Goal: Information Seeking & Learning: Learn about a topic

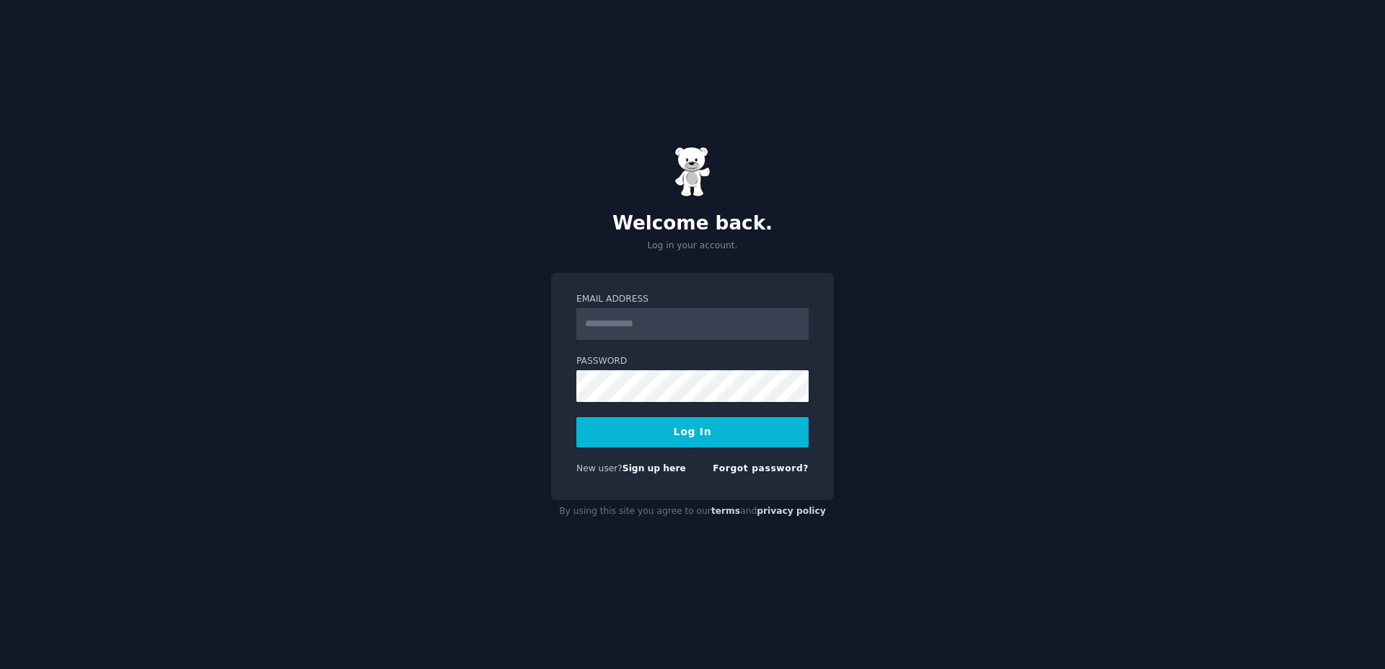
click at [631, 330] on input "Email Address" at bounding box center [692, 324] width 232 height 32
click at [685, 325] on input "Email Address" at bounding box center [692, 324] width 232 height 32
type input "**********"
click at [576, 417] on button "Log In" at bounding box center [692, 432] width 232 height 30
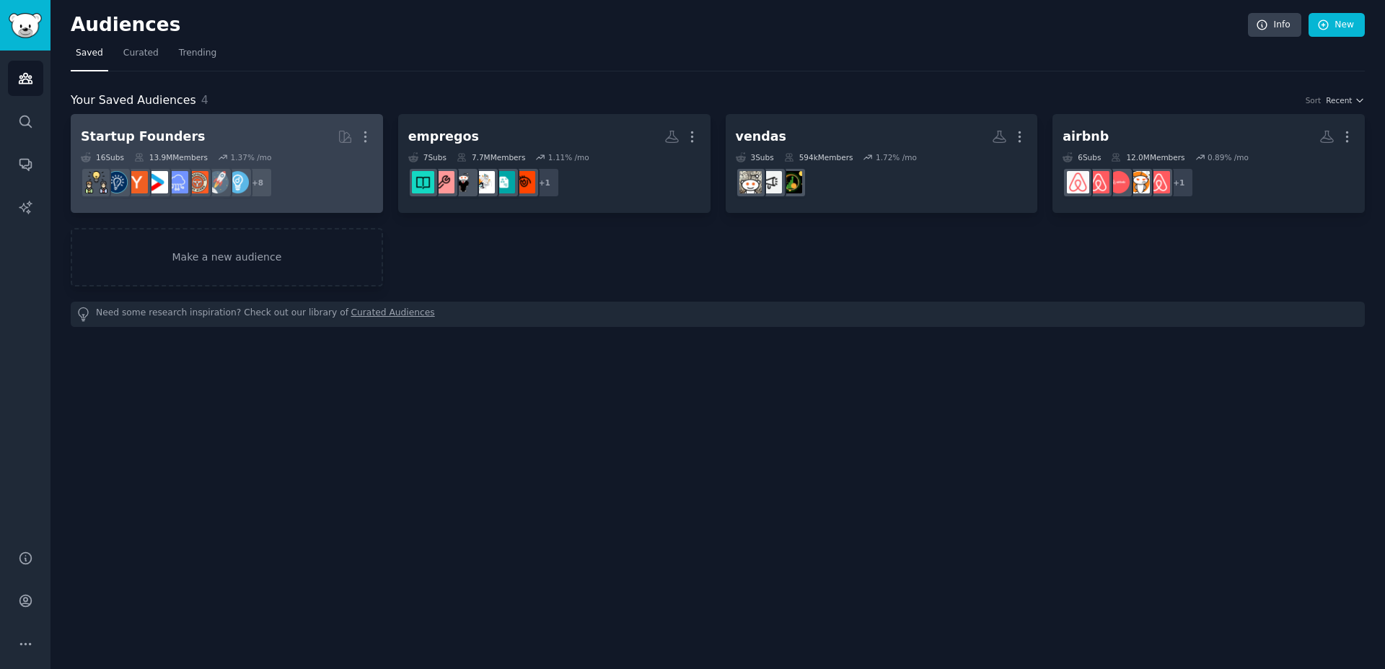
click at [287, 141] on h2 "Startup Founders Curated by GummySearch More" at bounding box center [227, 136] width 292 height 25
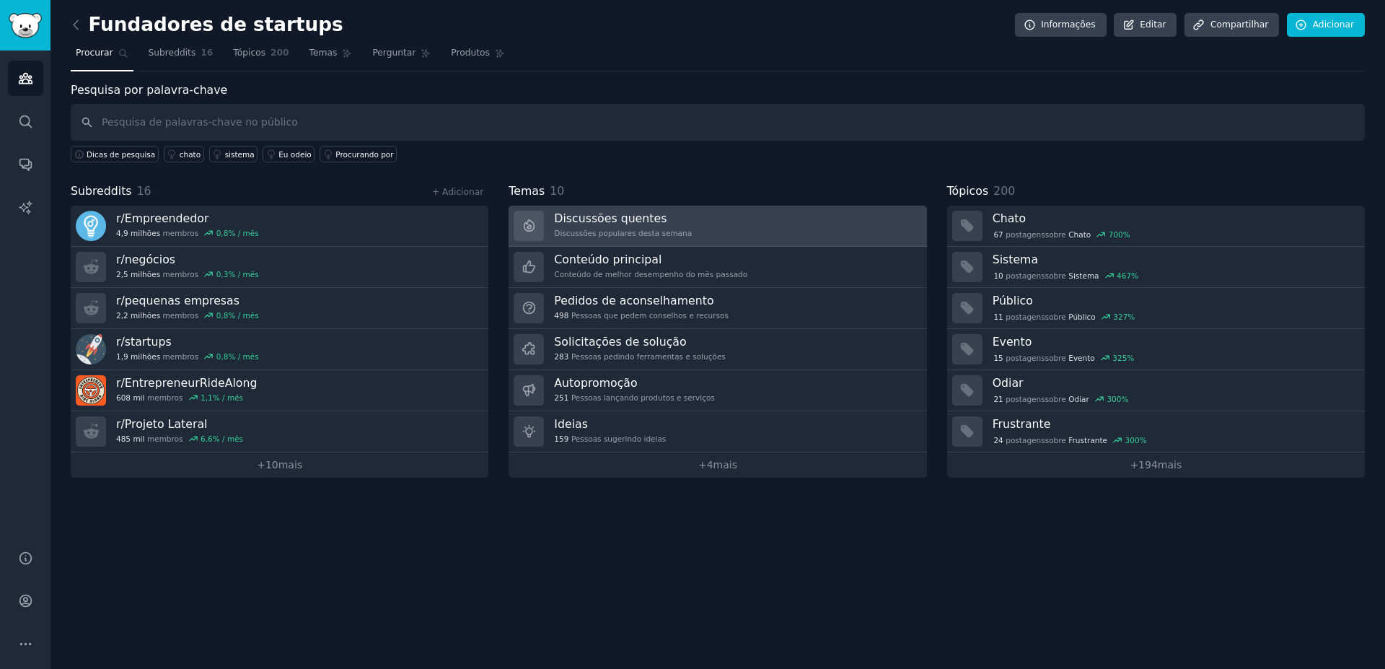
click at [625, 220] on font "Discussões quentes" at bounding box center [610, 218] width 113 height 14
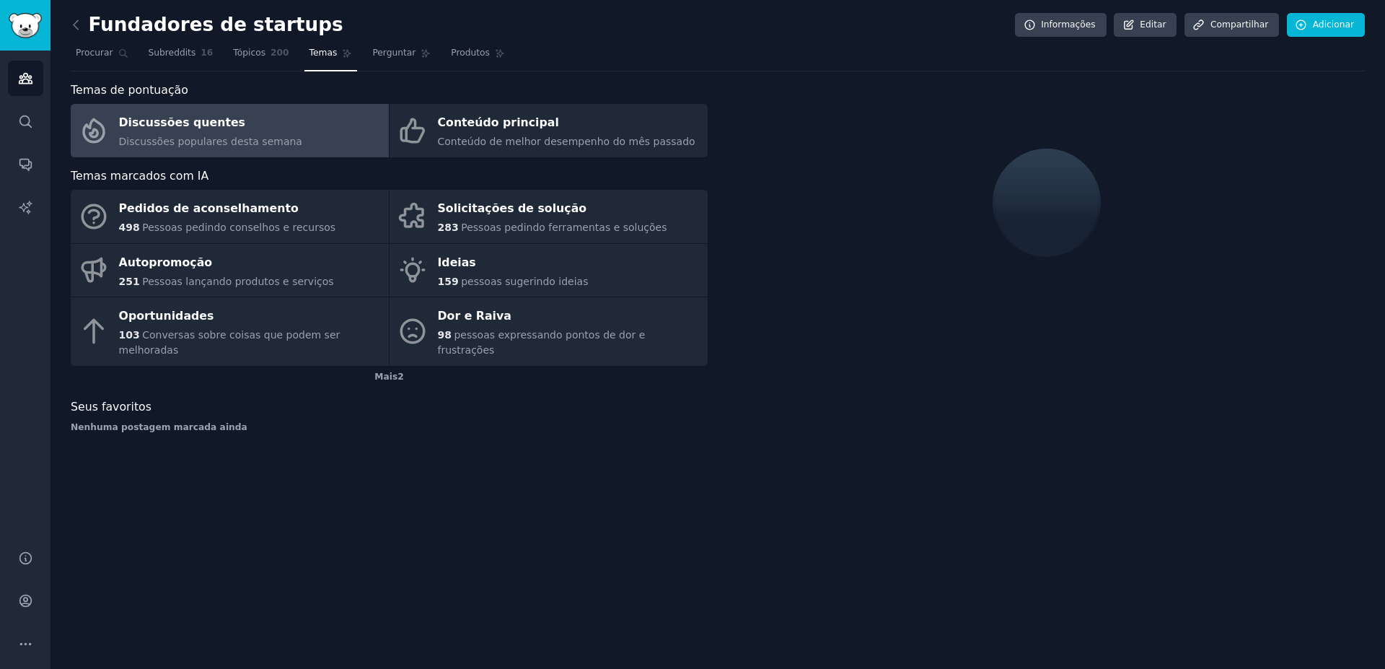
click at [204, 132] on div "Discussões quentes" at bounding box center [210, 123] width 183 height 23
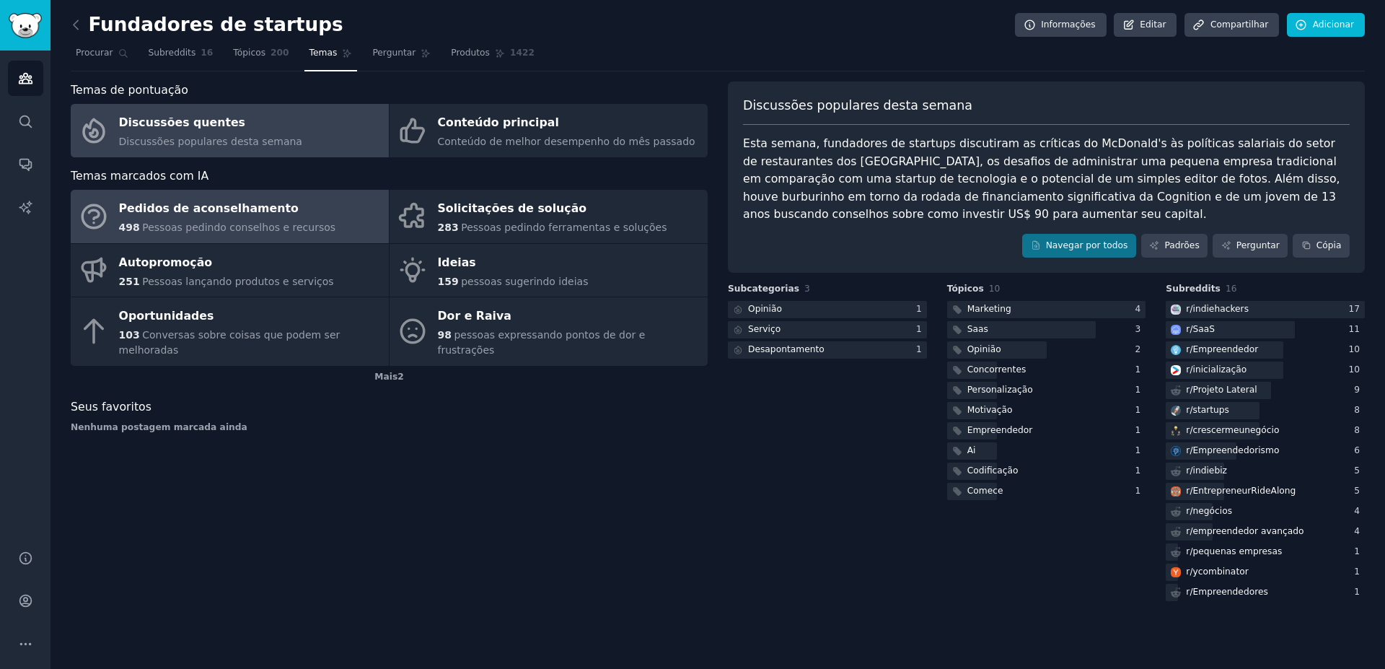
click at [294, 216] on div "Pedidos de aconselhamento" at bounding box center [227, 209] width 217 height 23
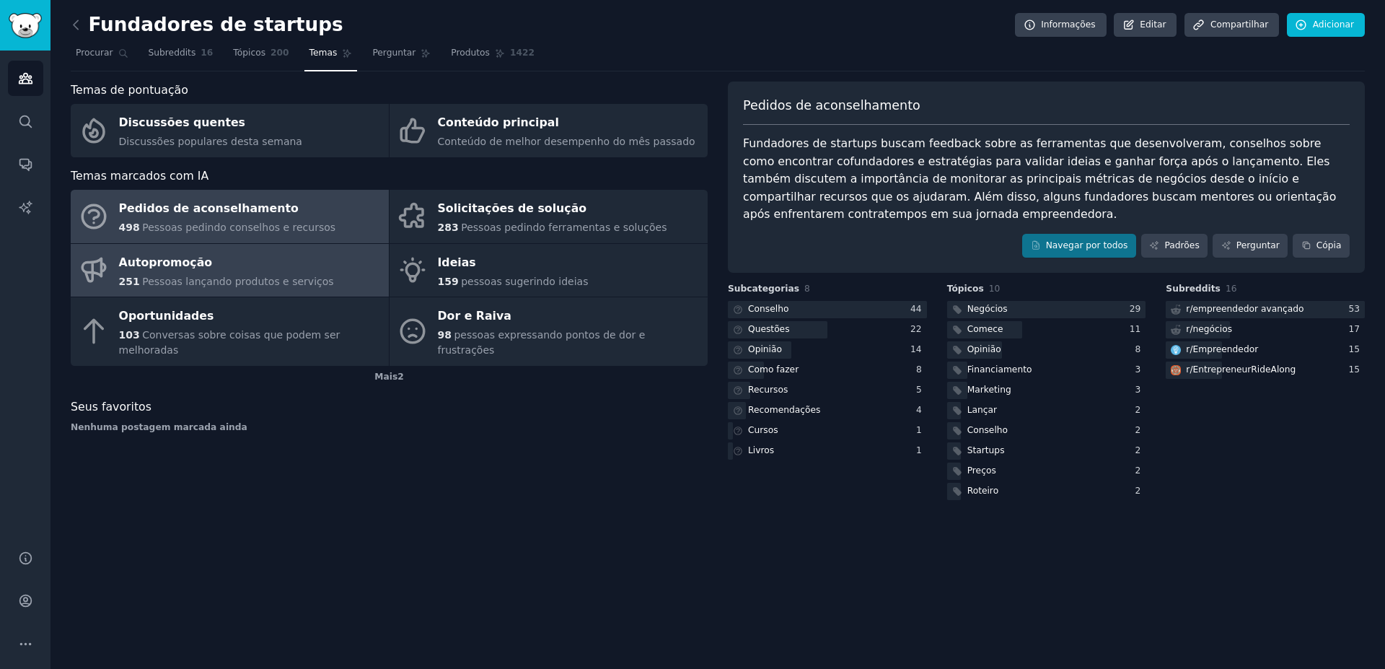
click at [177, 250] on link "Autopromoção 251 Pessoas lançando produtos e serviços" at bounding box center [230, 270] width 318 height 53
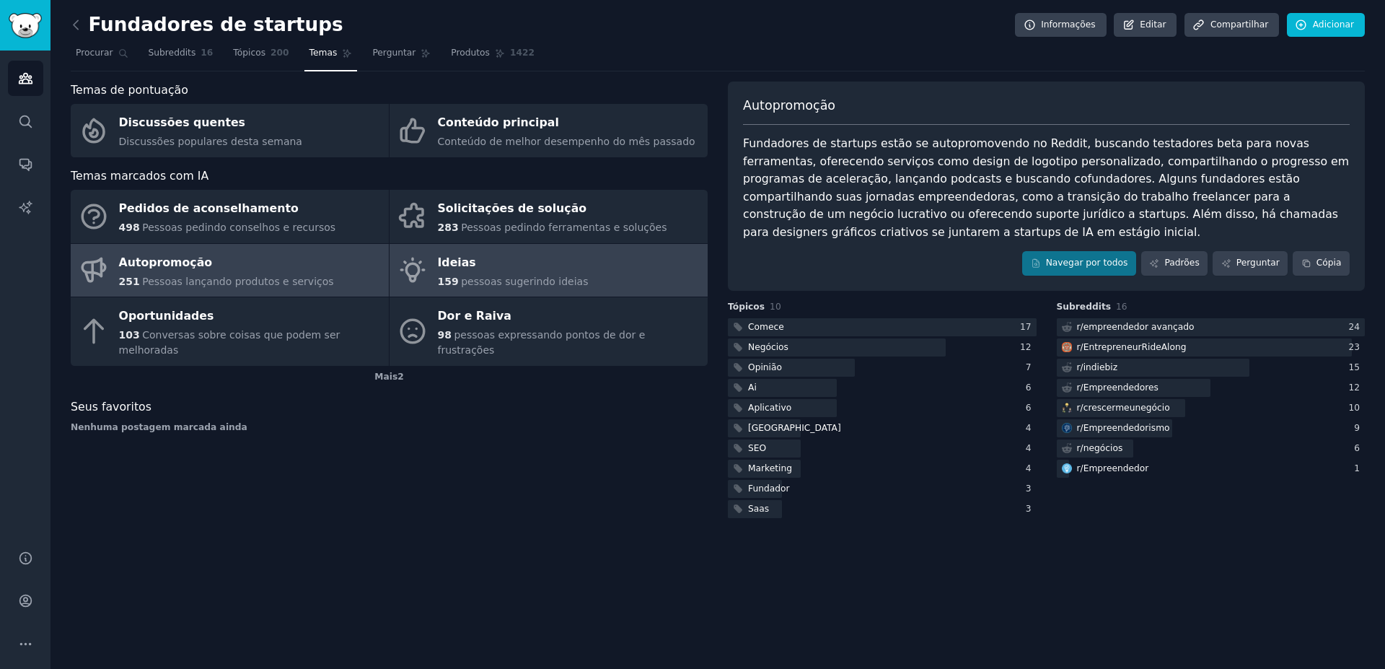
click at [517, 255] on div "Ideias" at bounding box center [513, 262] width 151 height 23
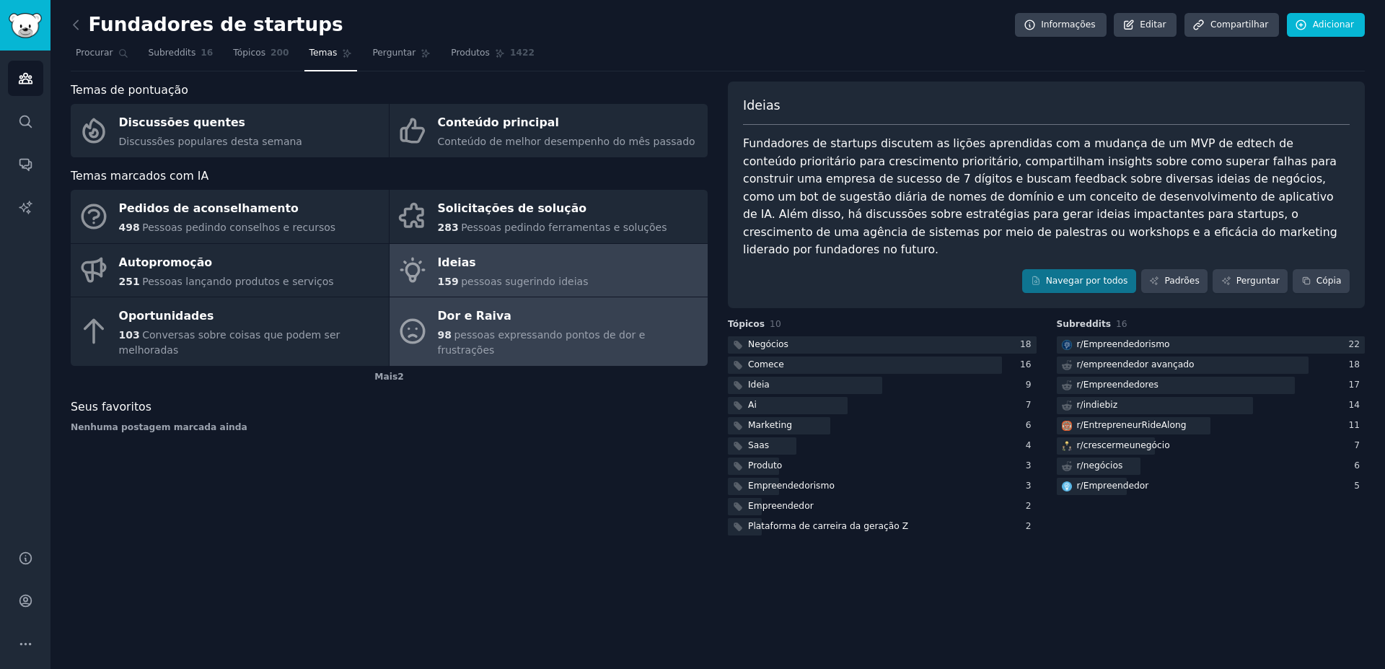
click at [579, 324] on div "Dor e Raiva" at bounding box center [569, 316] width 263 height 23
